Goal: Task Accomplishment & Management: Manage account settings

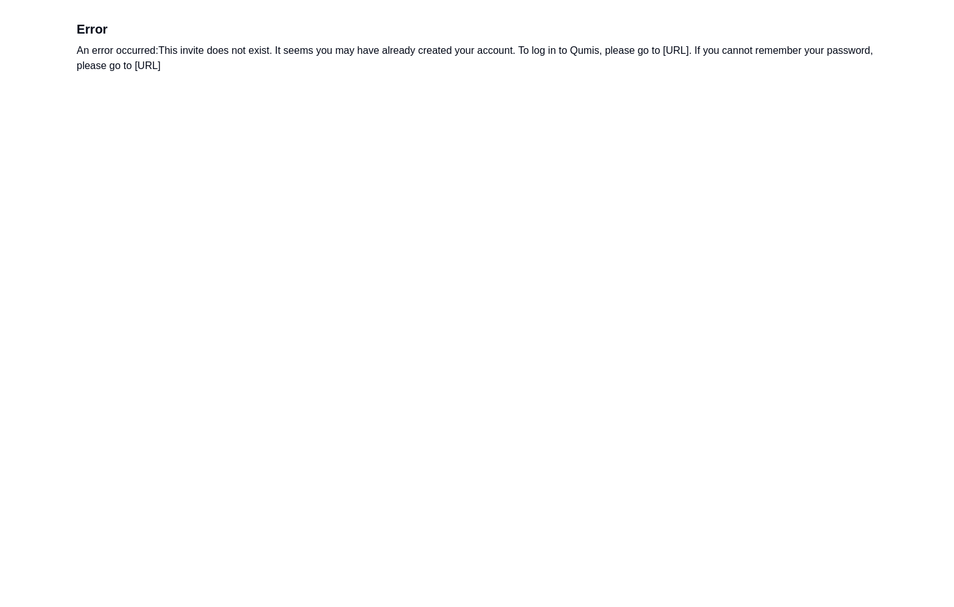
drag, startPoint x: 394, startPoint y: 69, endPoint x: 376, endPoint y: 46, distance: 29.3
click at [376, 46] on div "An error occurred: This invite does not exist. It seems you may have already cr…" at bounding box center [477, 58] width 801 height 30
drag, startPoint x: 376, startPoint y: 46, endPoint x: 369, endPoint y: 46, distance: 7.0
click at [376, 46] on div "An error occurred: This invite does not exist. It seems you may have already cr…" at bounding box center [477, 58] width 801 height 30
drag, startPoint x: 357, startPoint y: 46, endPoint x: 383, endPoint y: 66, distance: 33.1
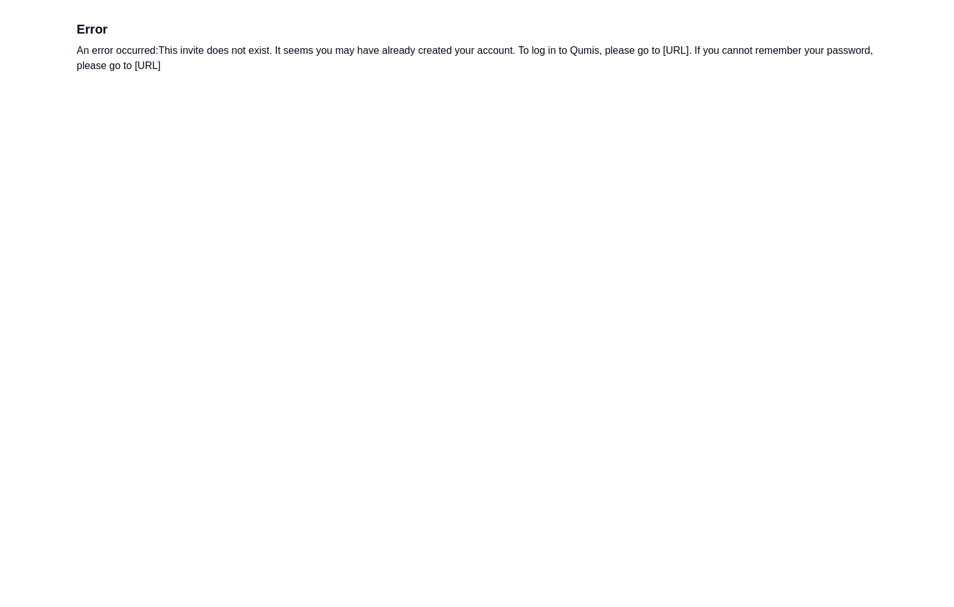
click at [383, 66] on div "An error occurred: This invite does not exist. It seems you may have already cr…" at bounding box center [477, 58] width 801 height 30
drag, startPoint x: 784, startPoint y: 53, endPoint x: 666, endPoint y: 56, distance: 117.9
click at [666, 56] on div "An error occurred: This invite does not exist. It seems you may have already cr…" at bounding box center [477, 58] width 801 height 30
copy div "[URL]"
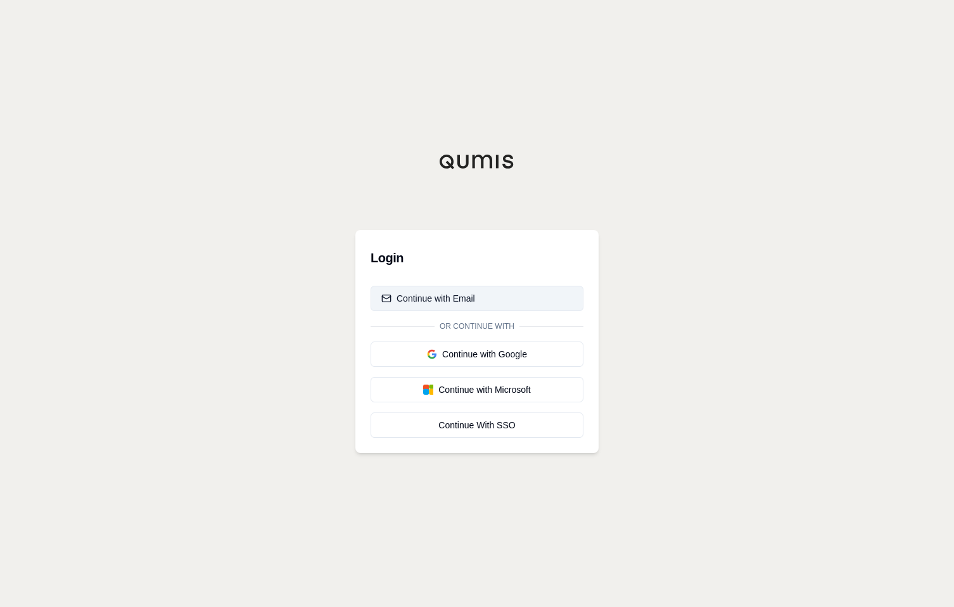
click at [457, 295] on div "Continue with Email" at bounding box center [429, 298] width 94 height 13
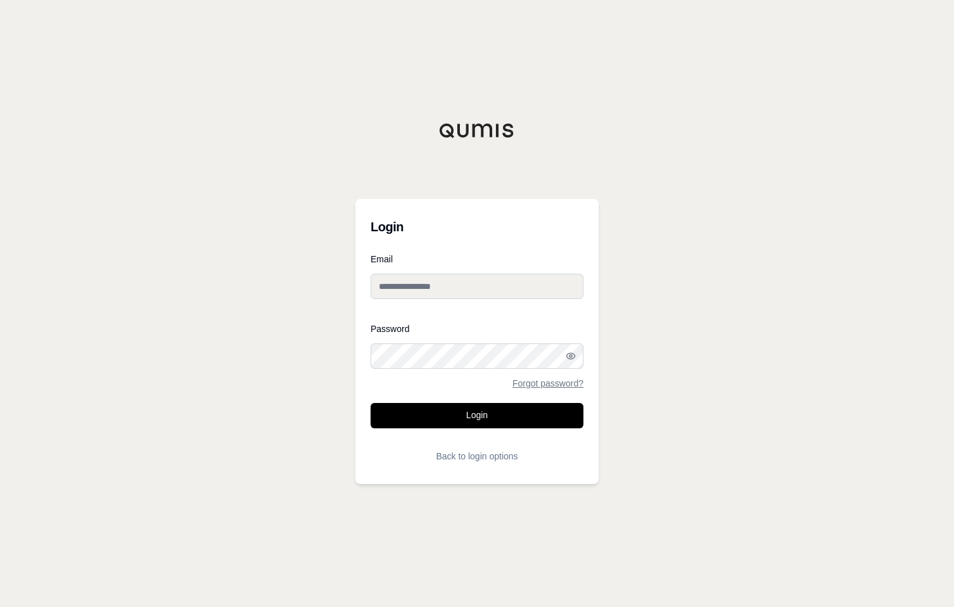
drag, startPoint x: 494, startPoint y: 286, endPoint x: 544, endPoint y: 286, distance: 50.1
click at [494, 286] on input "Email" at bounding box center [477, 286] width 213 height 25
type input "**********"
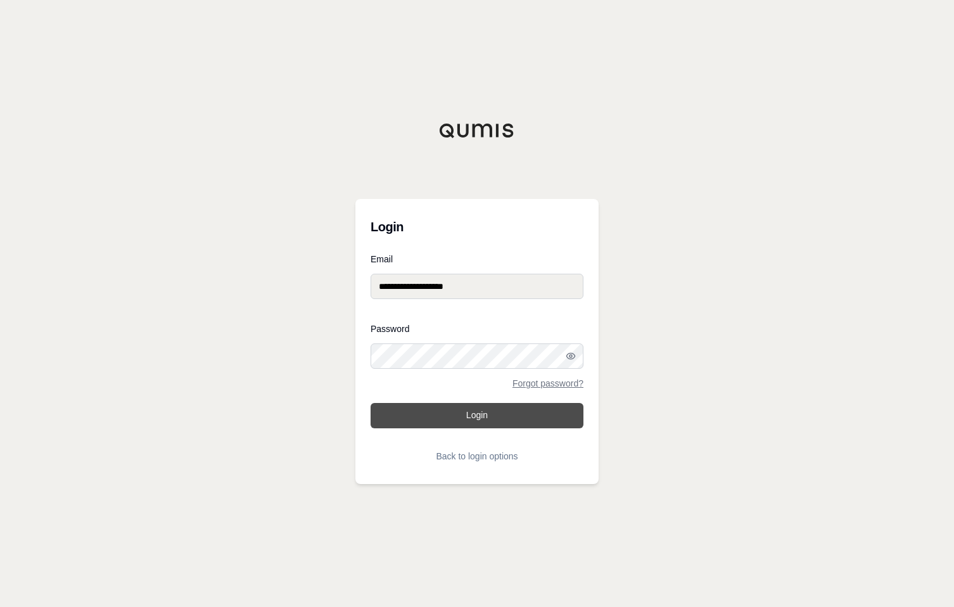
click at [371, 403] on button "Login" at bounding box center [477, 415] width 213 height 25
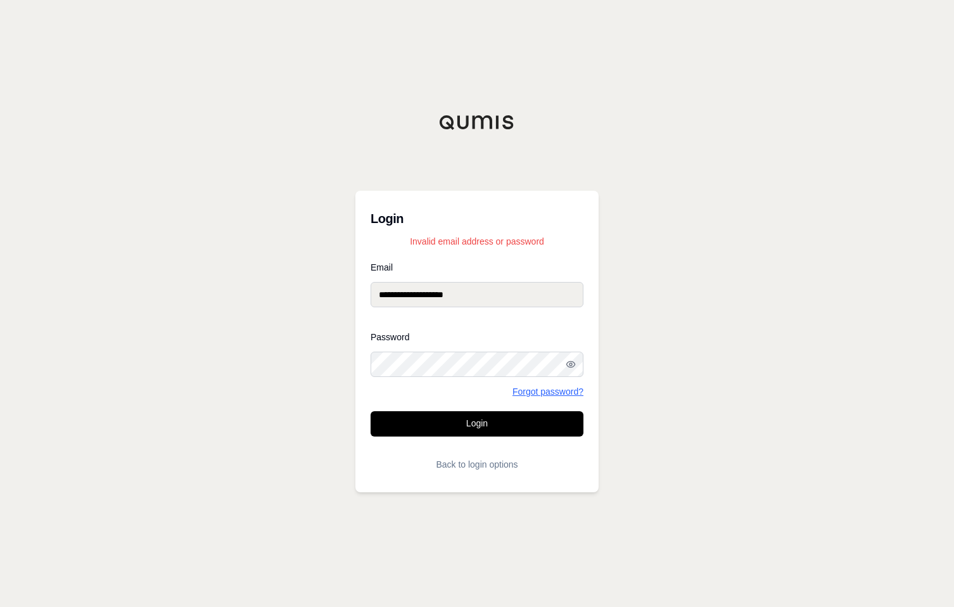
click at [549, 390] on link "Forgot password?" at bounding box center [548, 391] width 71 height 9
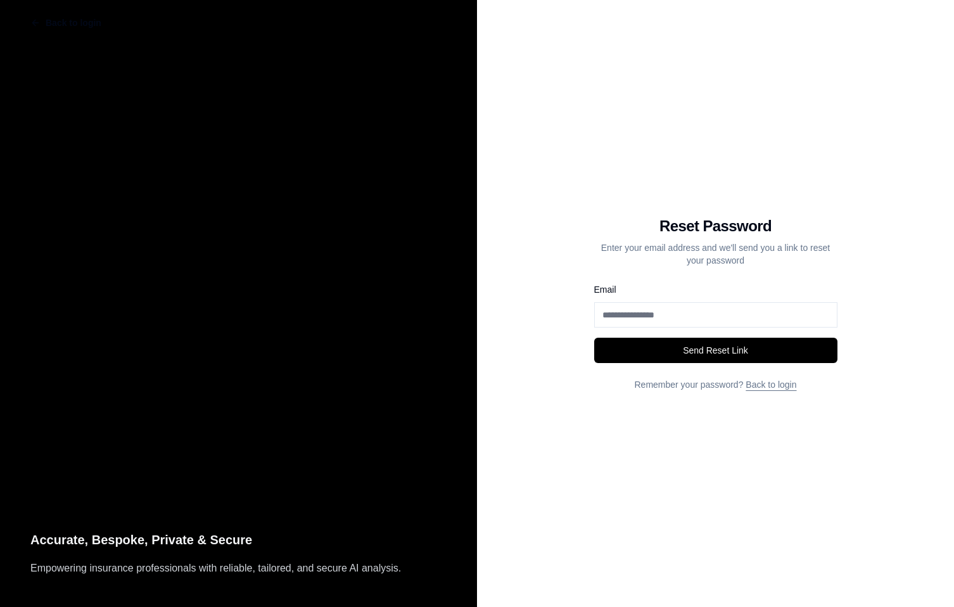
click at [697, 326] on input "Email" at bounding box center [715, 314] width 243 height 25
type input "**********"
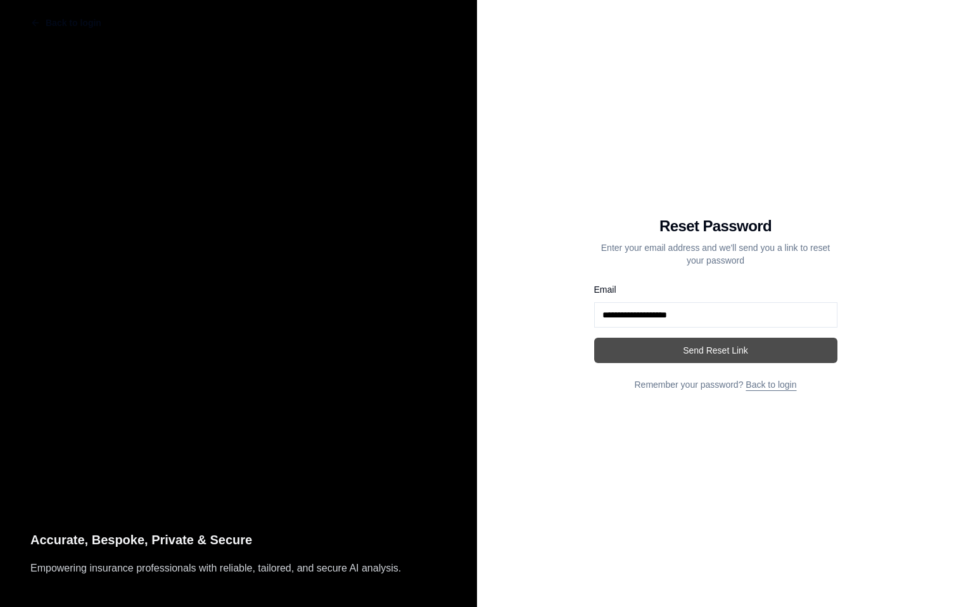
click at [696, 347] on button "Send Reset Link" at bounding box center [715, 350] width 243 height 25
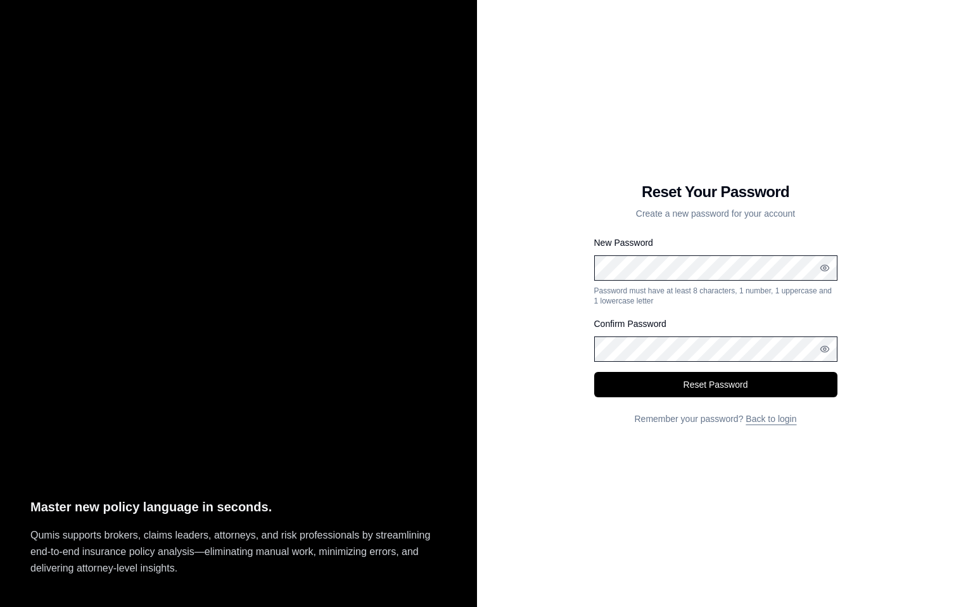
click at [703, 285] on div "New Password Password must have at least 8 characters, 1 number, 1 uppercase an…" at bounding box center [715, 270] width 243 height 71
click at [709, 244] on div "New Password Password must have at least 8 characters, 1 number, 1 uppercase an…" at bounding box center [715, 270] width 243 height 71
click at [523, 388] on div "Reset Your Password Create a new password for your account New Password Passwor…" at bounding box center [715, 303] width 477 height 607
click at [691, 383] on button "Reset Password" at bounding box center [715, 384] width 243 height 25
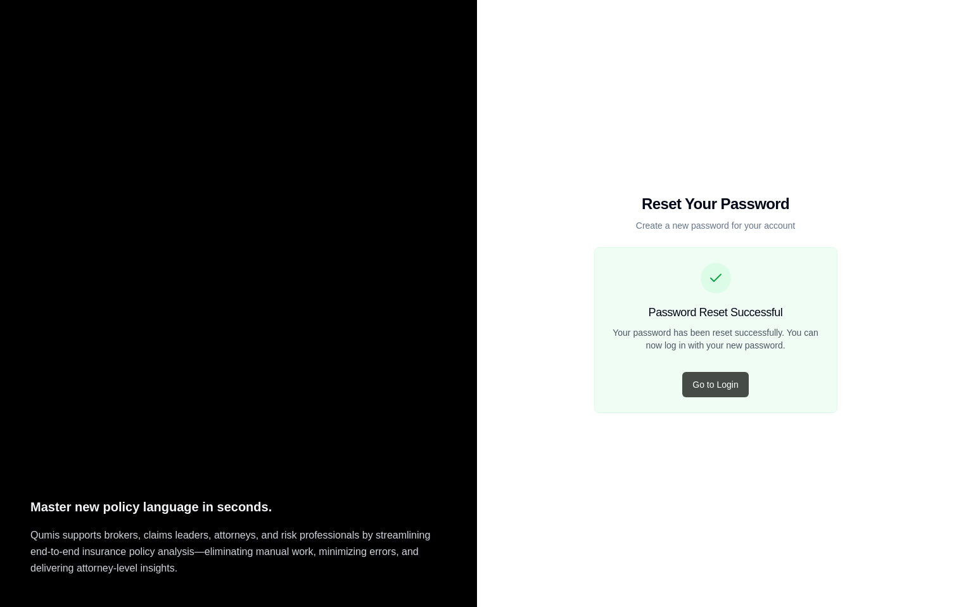
click at [723, 380] on button "Go to Login" at bounding box center [716, 384] width 66 height 25
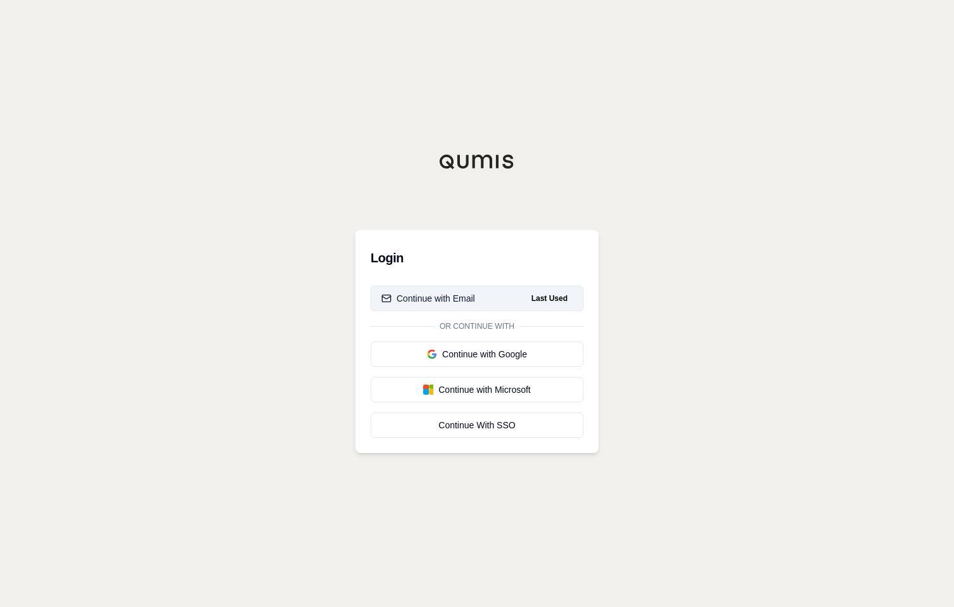
click at [433, 299] on div "Continue with Email" at bounding box center [429, 298] width 94 height 13
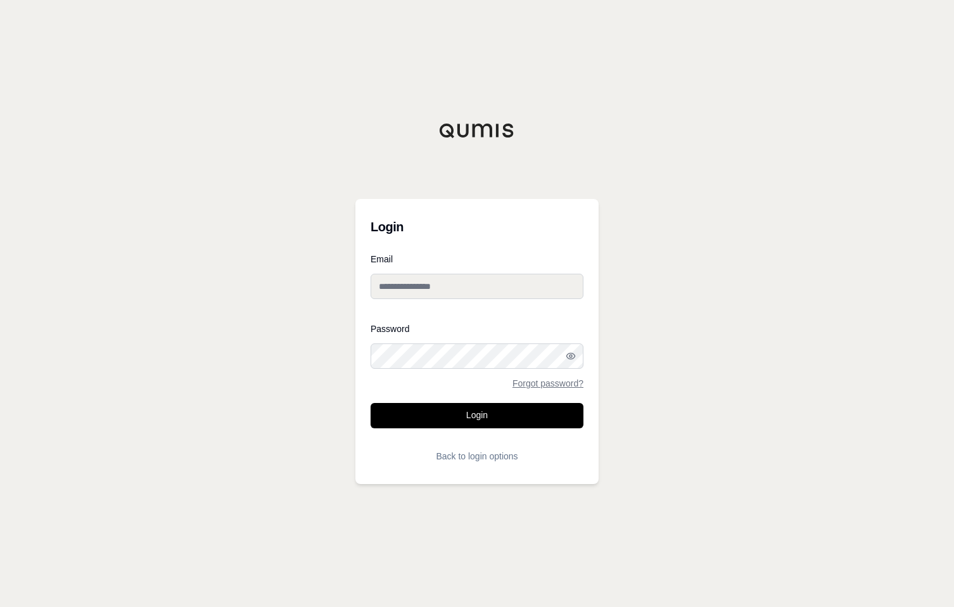
click at [482, 153] on div "Login Email Password Forgot password? Login Back to login options" at bounding box center [477, 303] width 243 height 361
click at [460, 284] on input "Email" at bounding box center [477, 286] width 213 height 25
type input "**********"
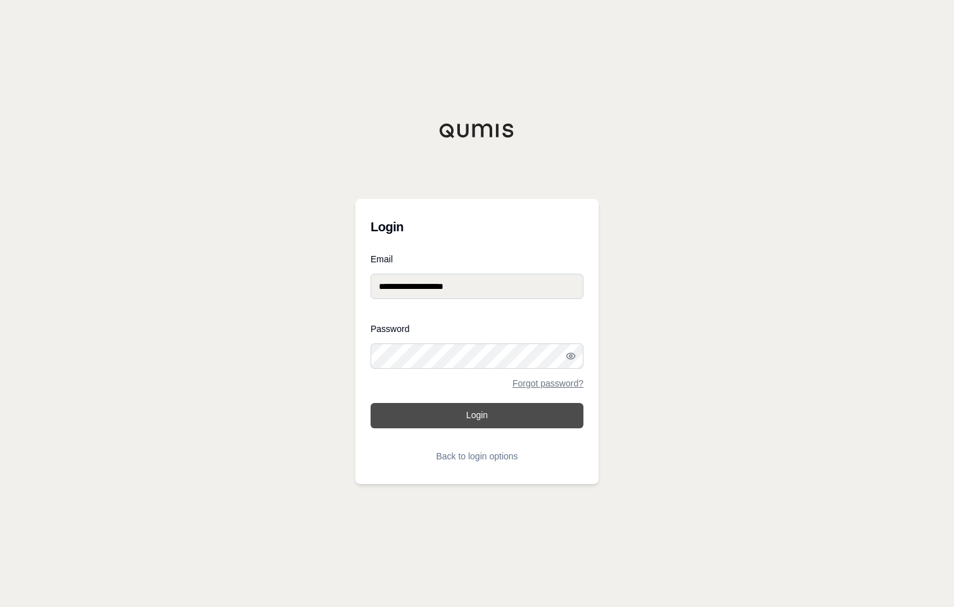
click at [493, 416] on button "Login" at bounding box center [477, 415] width 213 height 25
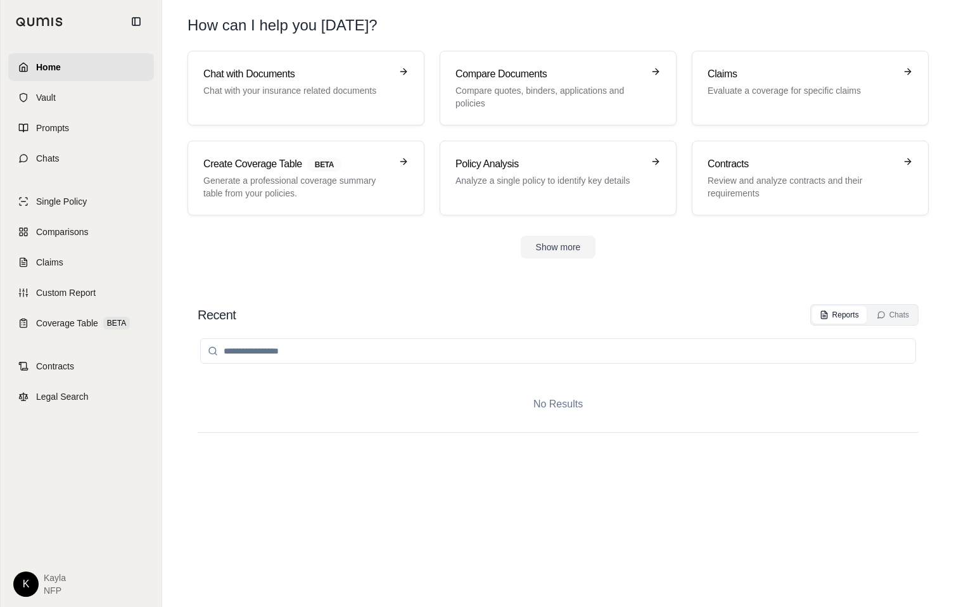
drag, startPoint x: 288, startPoint y: 276, endPoint x: 299, endPoint y: 276, distance: 11.4
click at [288, 276] on section "Chat with Documents Chat with your insurance related documents Compare Document…" at bounding box center [558, 165] width 782 height 228
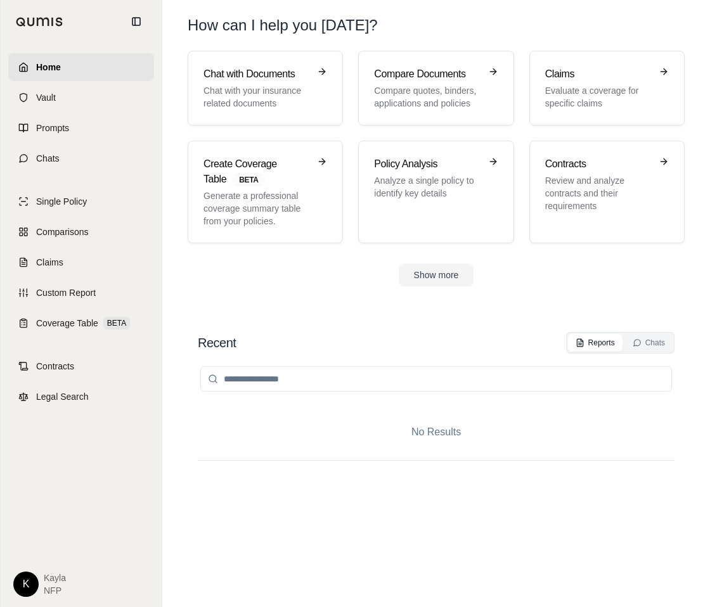
click at [555, 492] on div "No Results" at bounding box center [436, 468] width 477 height 228
